Goal: Information Seeking & Learning: Learn about a topic

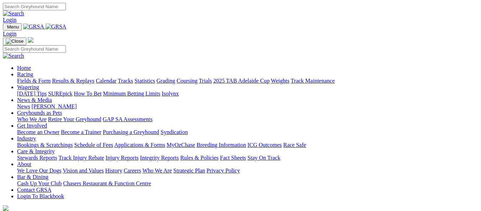
scroll to position [249, 0]
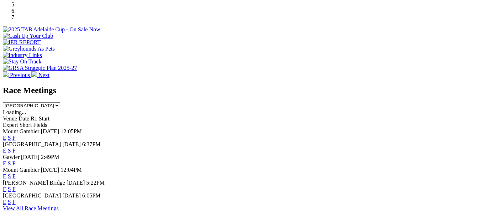
click at [6, 160] on link "E" at bounding box center [5, 163] width 4 height 6
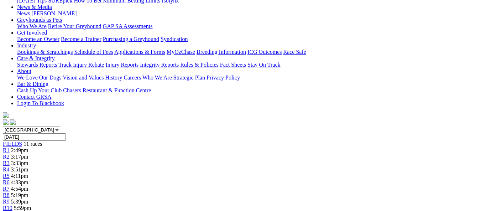
scroll to position [71, 0]
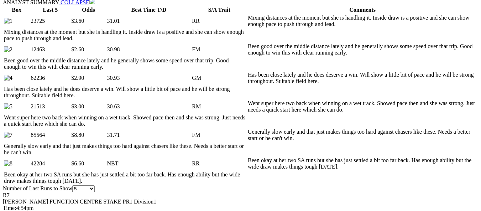
scroll to position [391, 0]
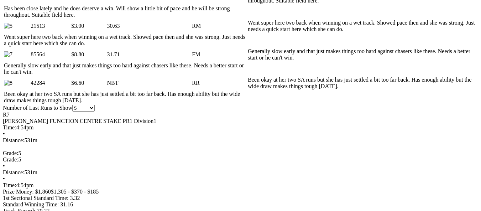
scroll to position [462, 0]
